Goal: Find specific page/section: Find specific page/section

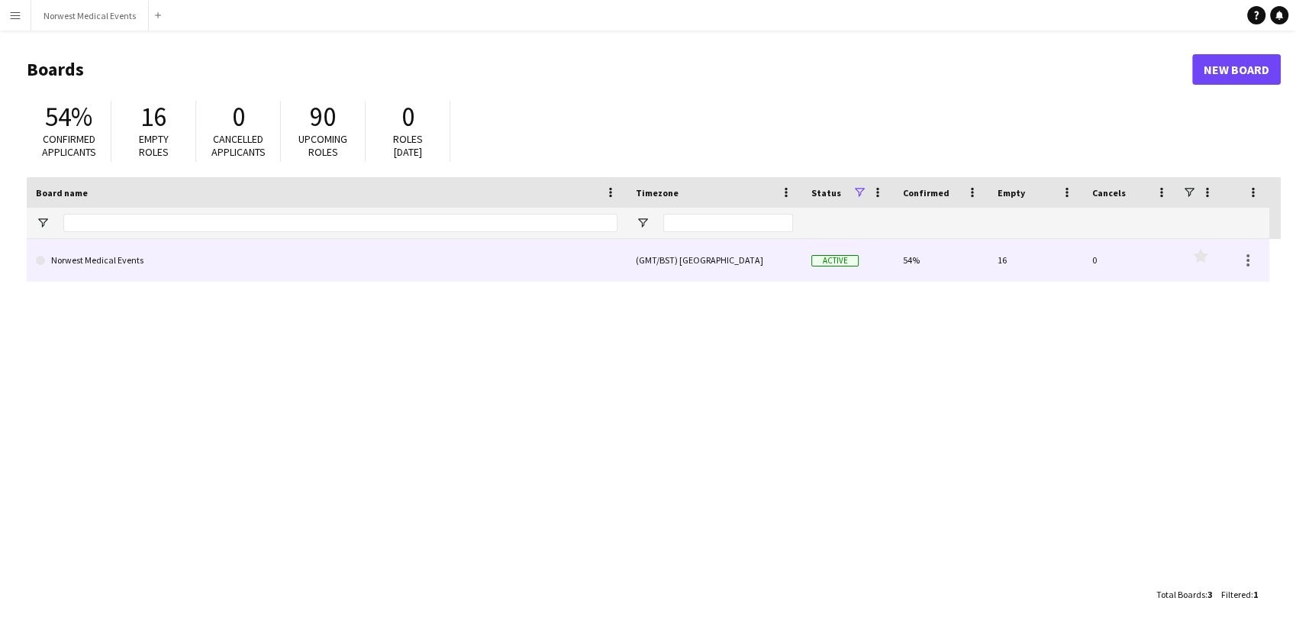
click at [559, 262] on link "Norwest Medical Events" at bounding box center [326, 260] width 581 height 43
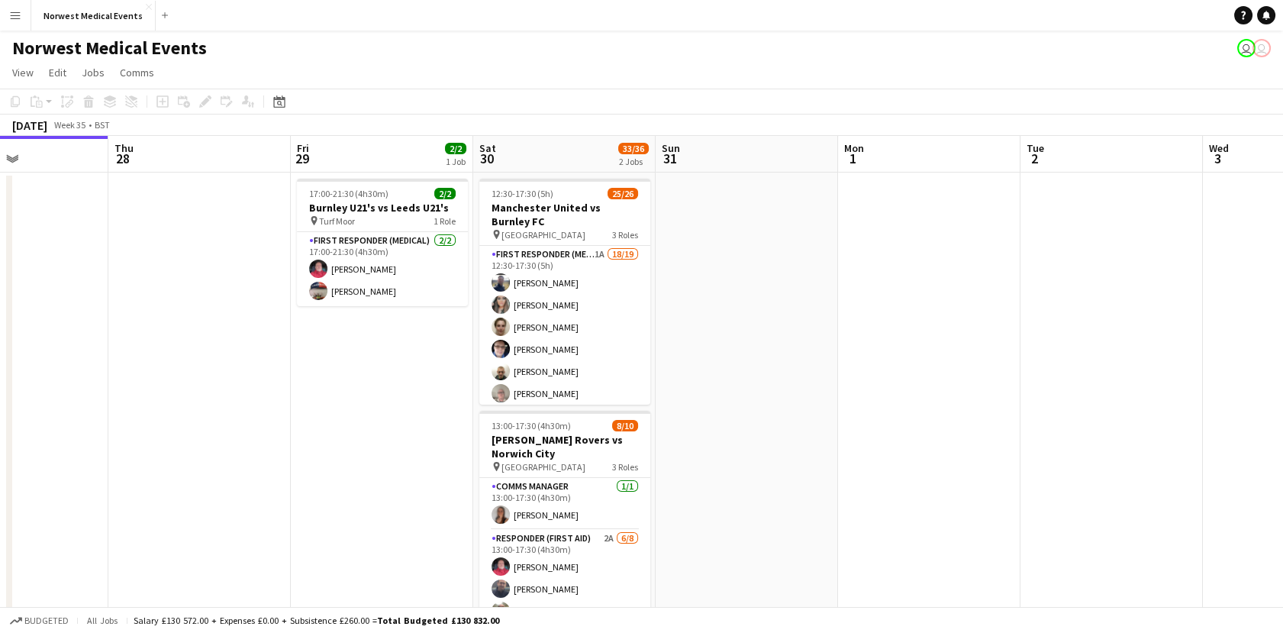
scroll to position [0, 623]
drag, startPoint x: 994, startPoint y: 418, endPoint x: 736, endPoint y: 417, distance: 258.7
click at [736, 417] on app-calendar-viewport "Sun 24 2/2 1 Job Mon 25 Tue 26 12/12 1 Job Wed 27 Thu 28 Fri 29 2/2 1 Job Sat 3…" at bounding box center [641, 436] width 1283 height 601
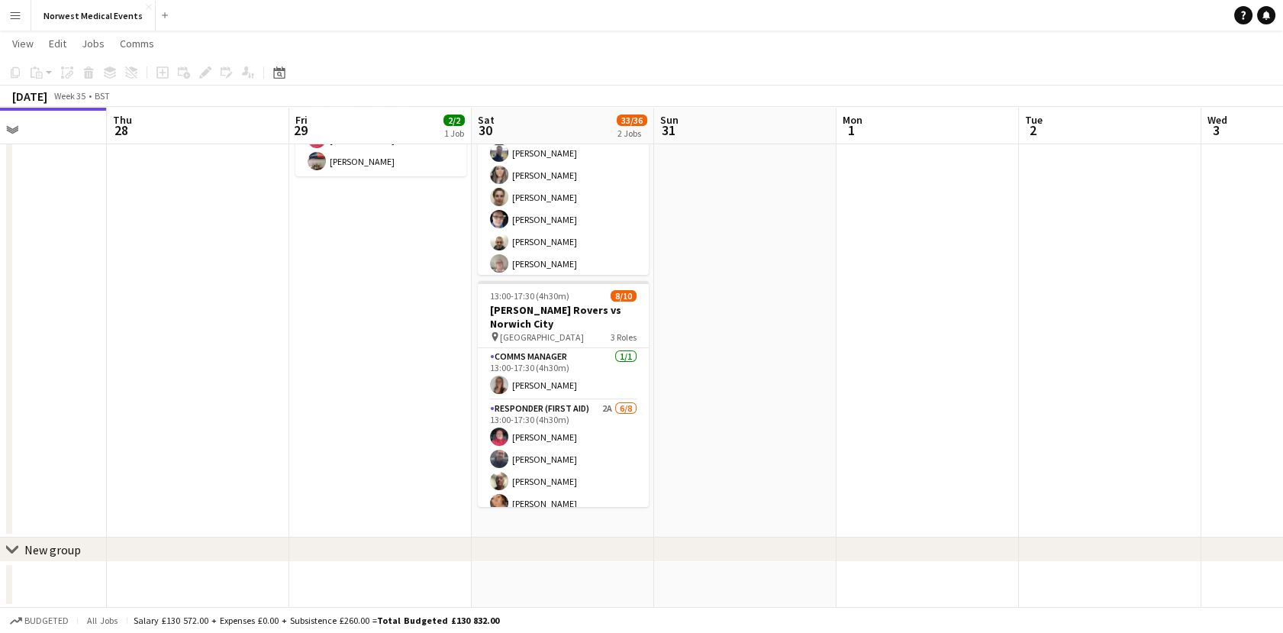
scroll to position [0, 0]
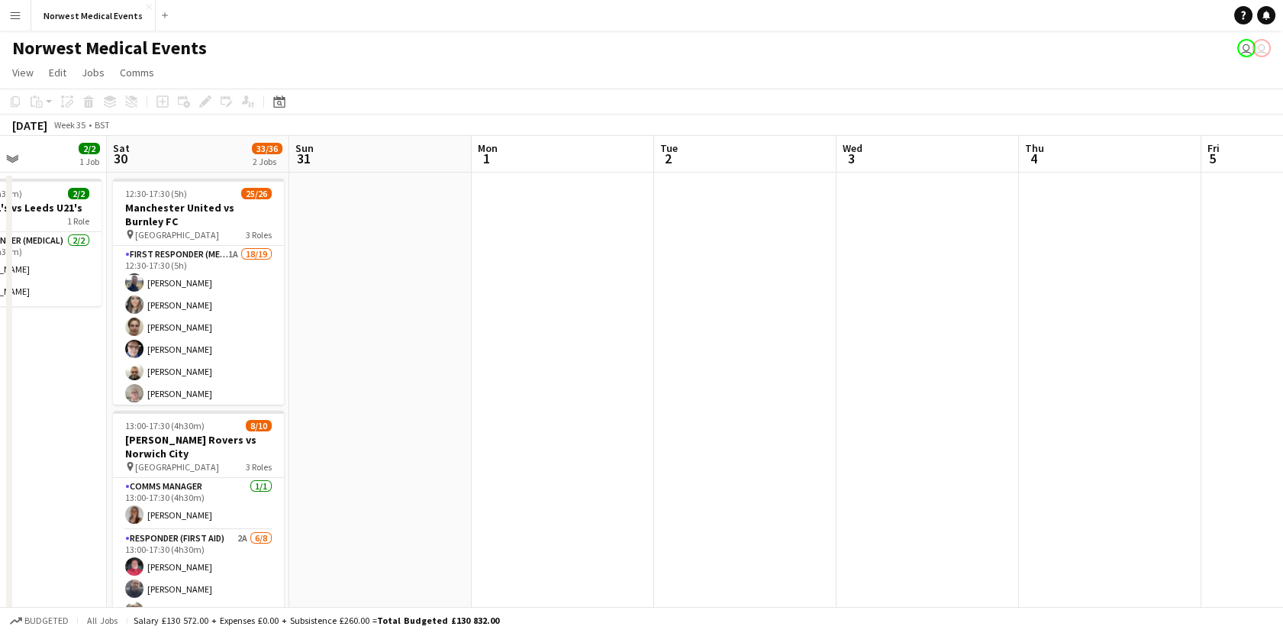
drag, startPoint x: 1202, startPoint y: 363, endPoint x: 527, endPoint y: 394, distance: 676.0
click at [527, 394] on app-calendar-viewport "Tue 26 12/12 1 Job Wed 27 Thu 28 Fri 29 2/2 1 Job Sat 30 33/36 2 Jobs Sun 31 Mo…" at bounding box center [641, 436] width 1283 height 601
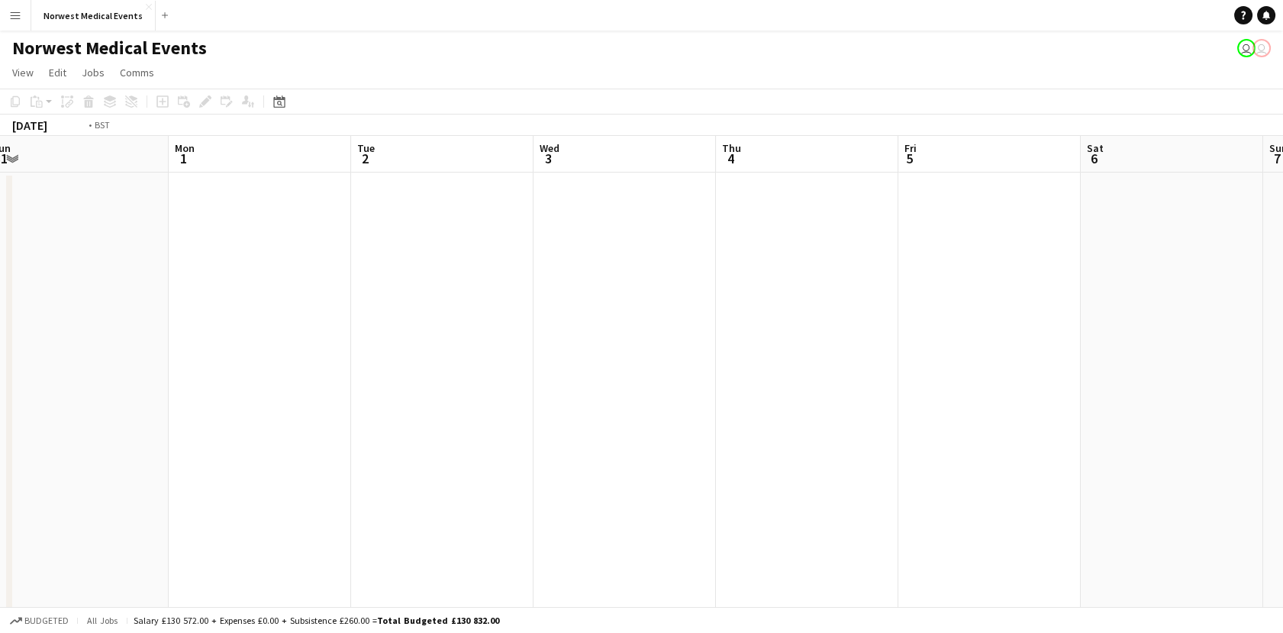
drag, startPoint x: 954, startPoint y: 423, endPoint x: 370, endPoint y: 401, distance: 584.8
click at [370, 401] on app-calendar-viewport "Thu 28 Fri 29 2/2 1 Job Sat 30 33/36 2 Jobs Sun 31 Mon 1 Tue 2 Wed 3 Thu 4 Fri …" at bounding box center [641, 436] width 1283 height 601
drag, startPoint x: 843, startPoint y: 412, endPoint x: 236, endPoint y: 410, distance: 607.3
click at [236, 410] on app-calendar-viewport "Sun 31 Mon 1 Tue 2 Wed 3 Thu 4 Fri 5 Sat 6 Sun 7 Mon 8 Tue 9 Wed 10 Thu 11 Fri …" at bounding box center [641, 436] width 1283 height 601
drag, startPoint x: 728, startPoint y: 379, endPoint x: 214, endPoint y: 360, distance: 514.6
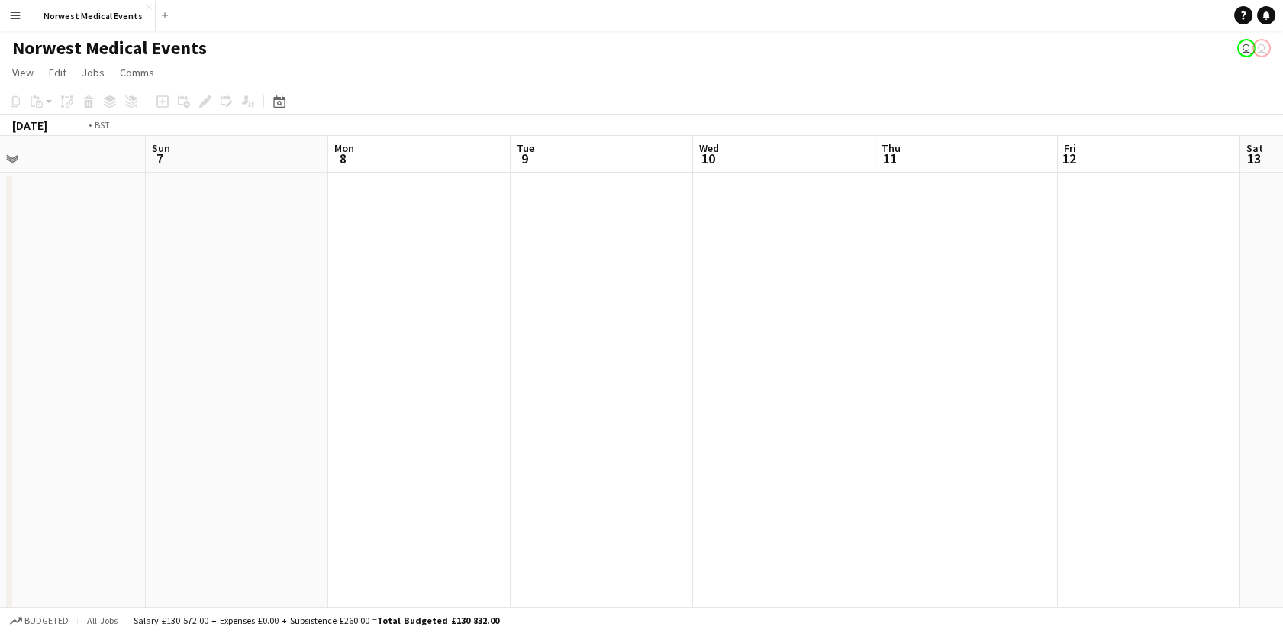
click at [214, 360] on app-calendar-viewport "Thu 4 Fri 5 Sat 6 Sun 7 Mon 8 Tue 9 Wed 10 Thu 11 Fri 12 Sat 13 Sun 14 12/12 1 …" at bounding box center [641, 436] width 1283 height 601
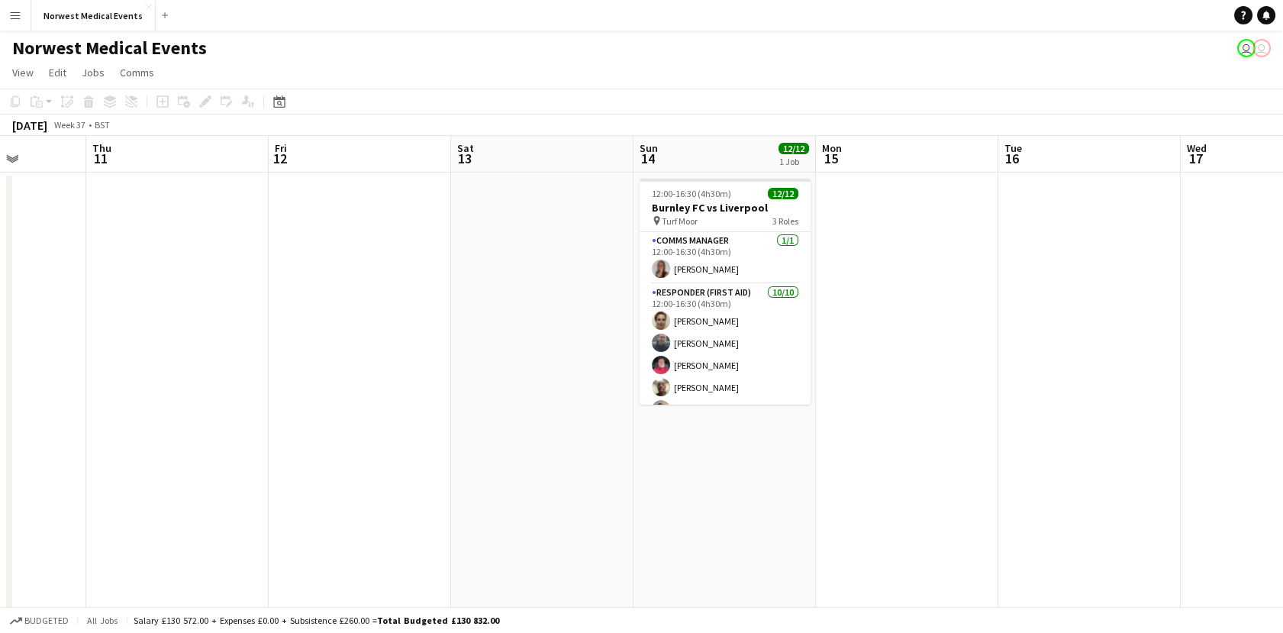
drag, startPoint x: 755, startPoint y: 385, endPoint x: 296, endPoint y: 362, distance: 459.1
click at [296, 362] on app-calendar-viewport "Sun 7 Mon 8 Tue 9 Wed 10 Thu 11 Fri 12 Sat 13 Sun 14 12/12 1 Job Mon 15 Tue 16 …" at bounding box center [641, 436] width 1283 height 601
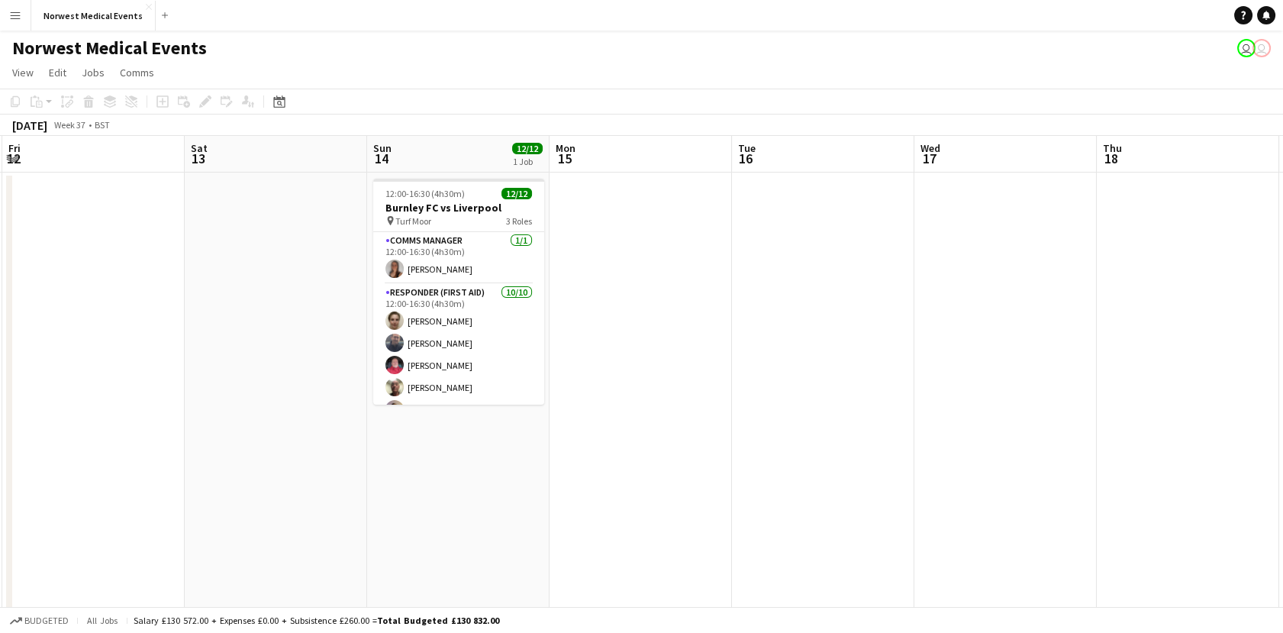
drag, startPoint x: 830, startPoint y: 443, endPoint x: 334, endPoint y: 407, distance: 497.2
click at [334, 407] on app-calendar-viewport "Tue 9 Wed 10 Thu 11 Fri 12 Sat 13 Sun 14 12/12 1 Job Mon 15 Tue 16 Wed 17 Thu 1…" at bounding box center [641, 552] width 1283 height 833
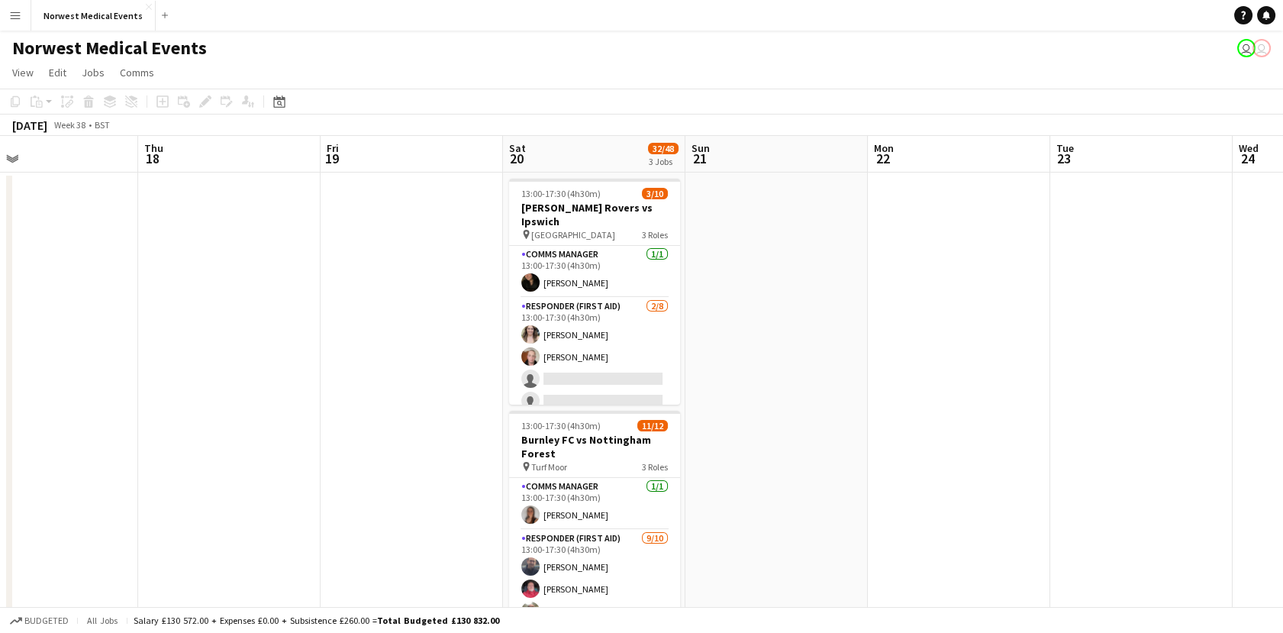
drag, startPoint x: 772, startPoint y: 436, endPoint x: 302, endPoint y: 433, distance: 470.0
click at [302, 433] on app-calendar-viewport "Sun 14 12/12 1 Job Mon 15 Tue 16 Wed 17 Thu 18 Fri 19 Sat 20 32/48 3 Jobs Sun 2…" at bounding box center [641, 552] width 1283 height 833
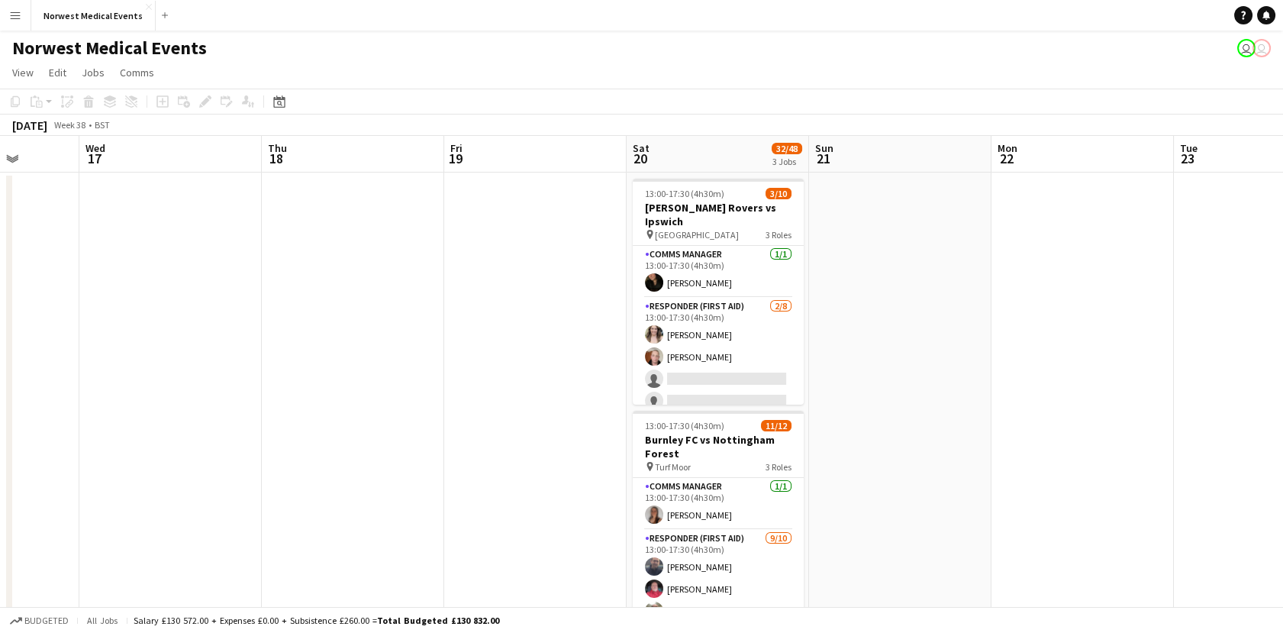
drag, startPoint x: 1159, startPoint y: 283, endPoint x: 521, endPoint y: 304, distance: 638.2
click at [521, 304] on app-calendar-viewport "Sun 14 12/12 1 Job Mon 15 Tue 16 Wed 17 Thu 18 Fri 19 Sat 20 32/48 3 Jobs Sun 2…" at bounding box center [641, 552] width 1283 height 833
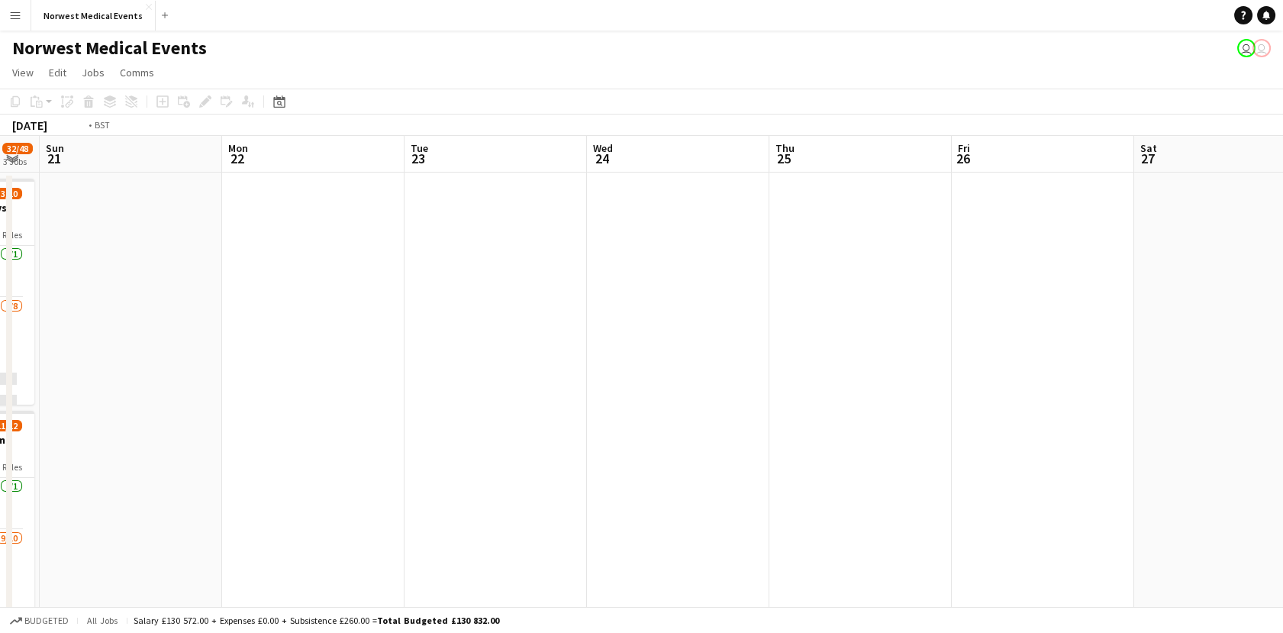
drag, startPoint x: 1111, startPoint y: 415, endPoint x: 430, endPoint y: 457, distance: 681.9
click at [430, 457] on app-calendar-viewport "Thu 18 Fri 19 Sat 20 32/48 3 Jobs Sun 21 Mon 22 Tue 23 Wed 24 Thu 25 Fri 26 Sat…" at bounding box center [641, 552] width 1283 height 833
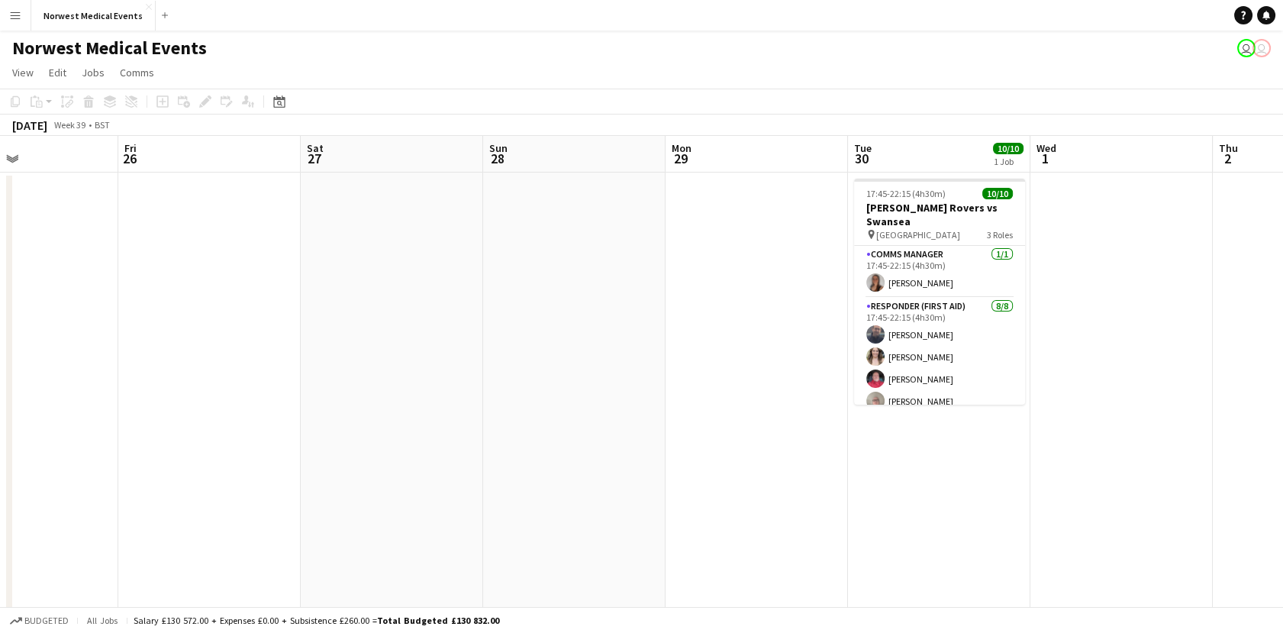
drag, startPoint x: 990, startPoint y: 472, endPoint x: 358, endPoint y: 455, distance: 632.8
click at [358, 455] on app-calendar-viewport "Sun 21 Mon 22 Tue 23 Wed 24 Thu 25 Fri 26 Sat 27 Sun 28 Mon 29 Tue 30 10/10 1 J…" at bounding box center [641, 552] width 1283 height 833
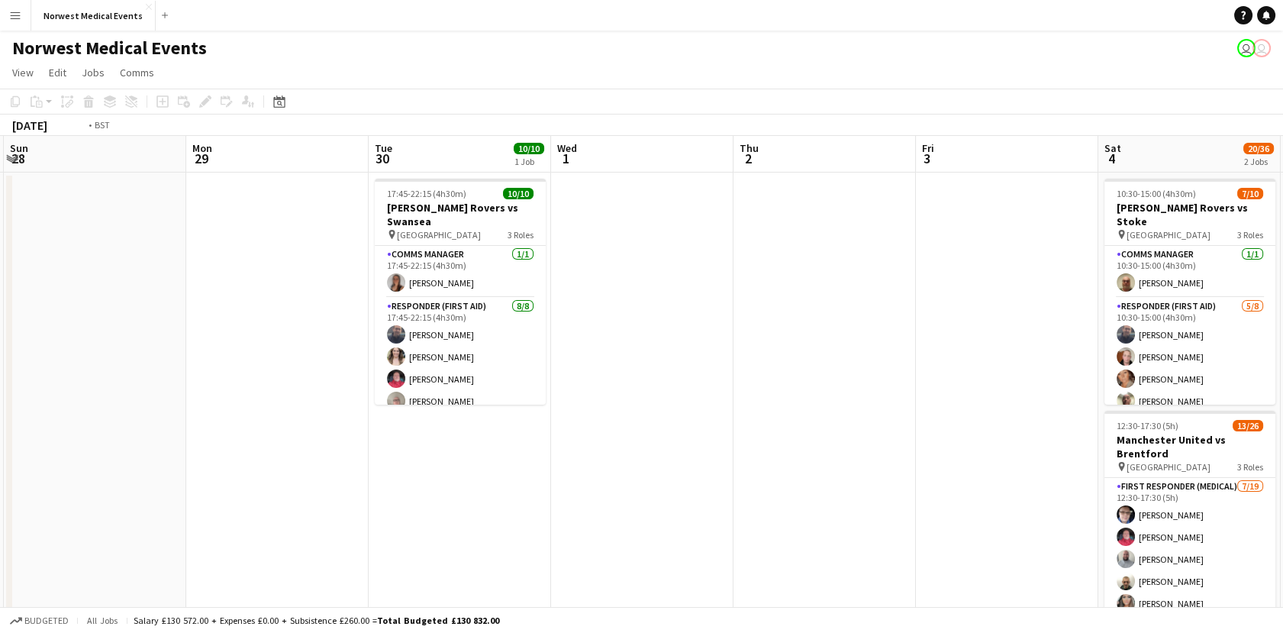
drag, startPoint x: 814, startPoint y: 458, endPoint x: 281, endPoint y: 484, distance: 534.0
click at [281, 484] on app-calendar-viewport "Thu 25 Fri 26 Sat 27 Sun 28 Mon 29 Tue 30 10/10 1 Job Wed 1 Thu 2 Fri 3 Sat 4 2…" at bounding box center [641, 552] width 1283 height 833
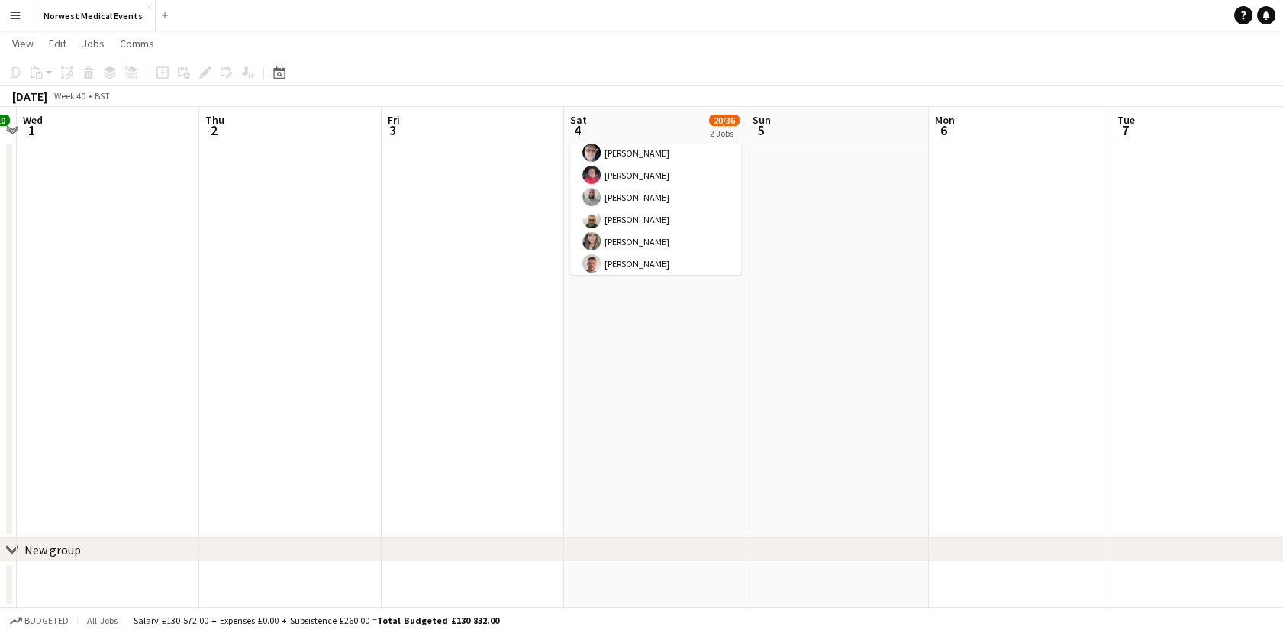
scroll to position [0, 0]
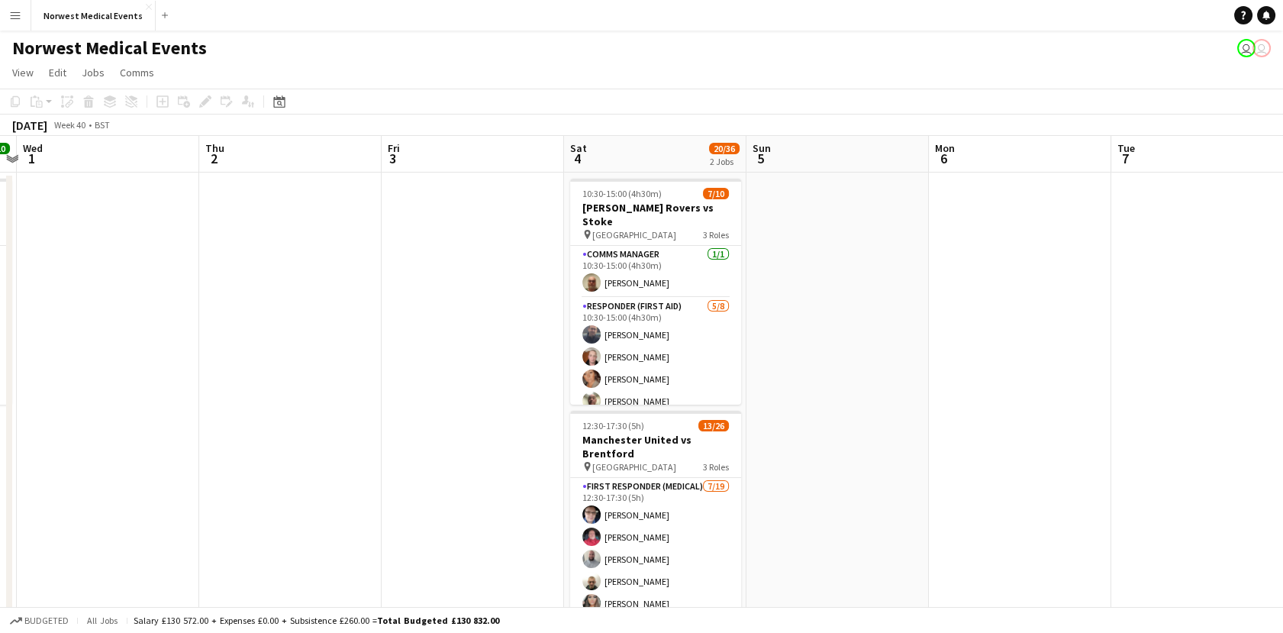
drag, startPoint x: 1132, startPoint y: 311, endPoint x: 496, endPoint y: 336, distance: 636.8
click at [496, 336] on app-calendar-viewport "Sat 27 Sun 28 Mon 29 Tue 30 10/10 1 Job Wed 1 Thu 2 Fri 3 Sat 4 20/36 2 Jobs Su…" at bounding box center [641, 552] width 1283 height 833
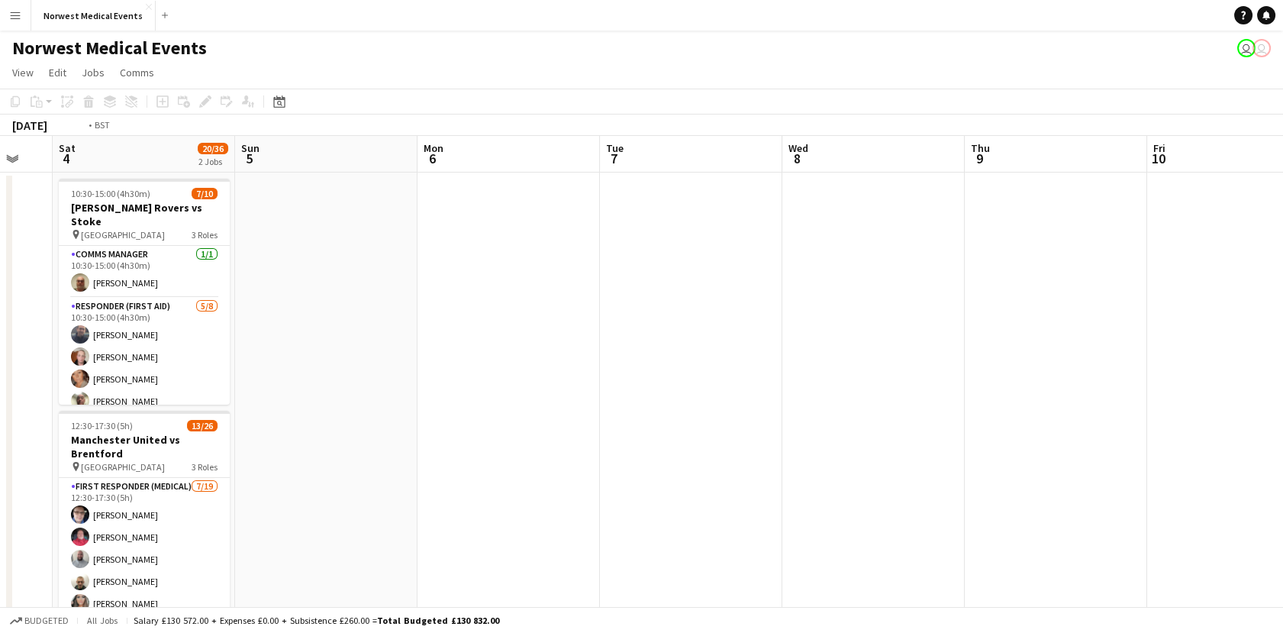
drag, startPoint x: 1011, startPoint y: 433, endPoint x: 369, endPoint y: 462, distance: 642.3
click at [369, 462] on app-calendar-viewport "Wed 1 Thu 2 Fri 3 Sat 4 20/36 2 Jobs Sun 5 Mon 6 Tue 7 Wed 8 Thu 9 Fri 10 Sat 1…" at bounding box center [641, 552] width 1283 height 833
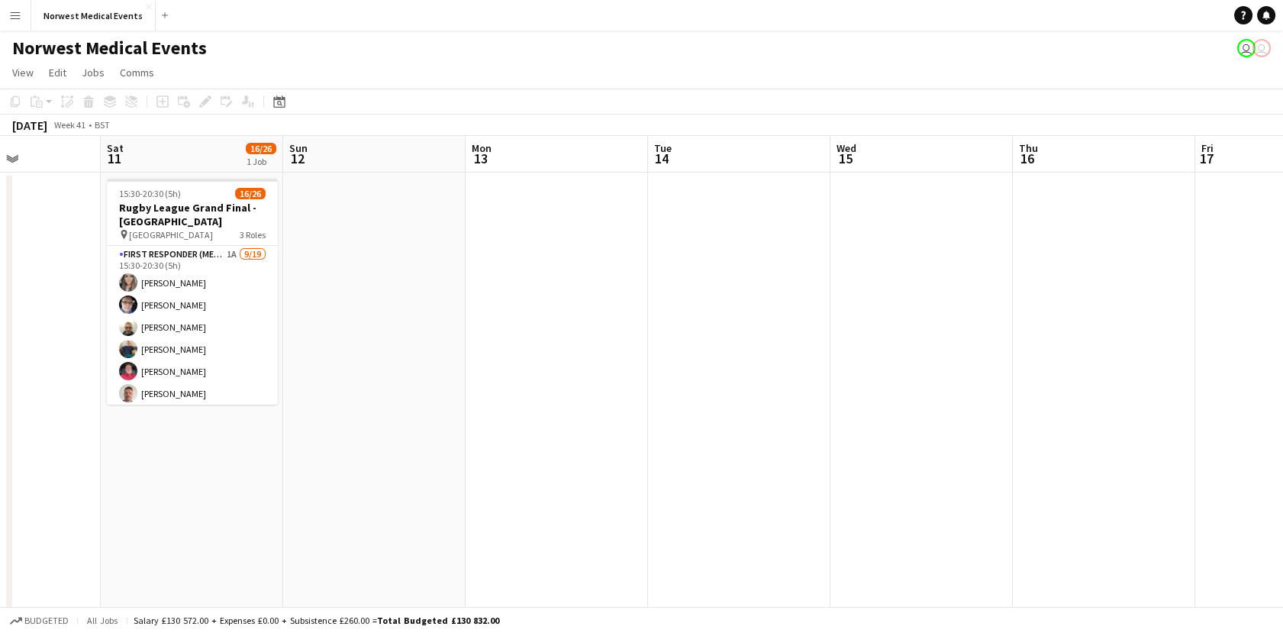
drag, startPoint x: 917, startPoint y: 484, endPoint x: 455, endPoint y: 503, distance: 462.0
click at [455, 503] on app-calendar-viewport "Tue 7 Wed 8 Thu 9 Fri 10 Sat 11 16/26 1 Job Sun 12 Mon 13 Tue 14 Wed 15 Thu 16 …" at bounding box center [641, 552] width 1283 height 833
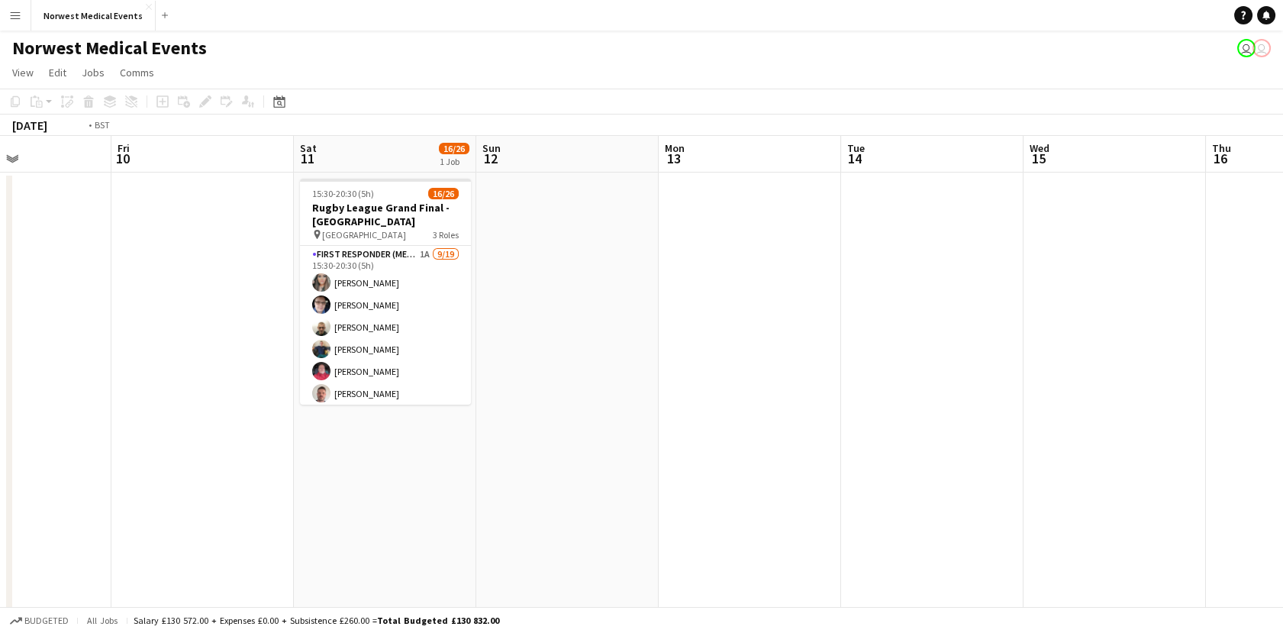
drag, startPoint x: 1011, startPoint y: 446, endPoint x: 444, endPoint y: 499, distance: 569.4
click at [444, 499] on app-calendar-viewport "Tue 7 Wed 8 Thu 9 Fri 10 Sat 11 16/26 1 Job Sun 12 Mon 13 Tue 14 Wed 15 Thu 16 …" at bounding box center [641, 552] width 1283 height 833
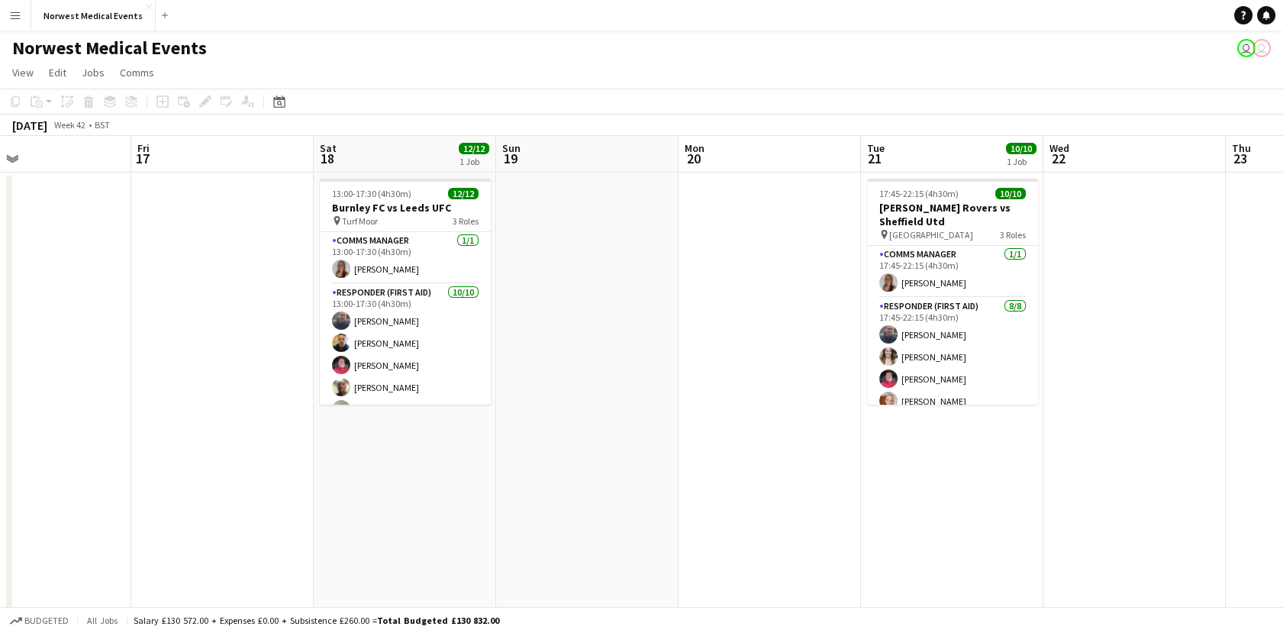
drag, startPoint x: 889, startPoint y: 483, endPoint x: 383, endPoint y: 485, distance: 505.9
click at [383, 485] on app-calendar-viewport "Mon 13 Tue 14 Wed 15 Thu 16 Fri 17 Sat 18 12/12 1 Job Sun 19 Mon 20 Tue 21 10/1…" at bounding box center [641, 552] width 1283 height 833
